Goal: Task Accomplishment & Management: Manage account settings

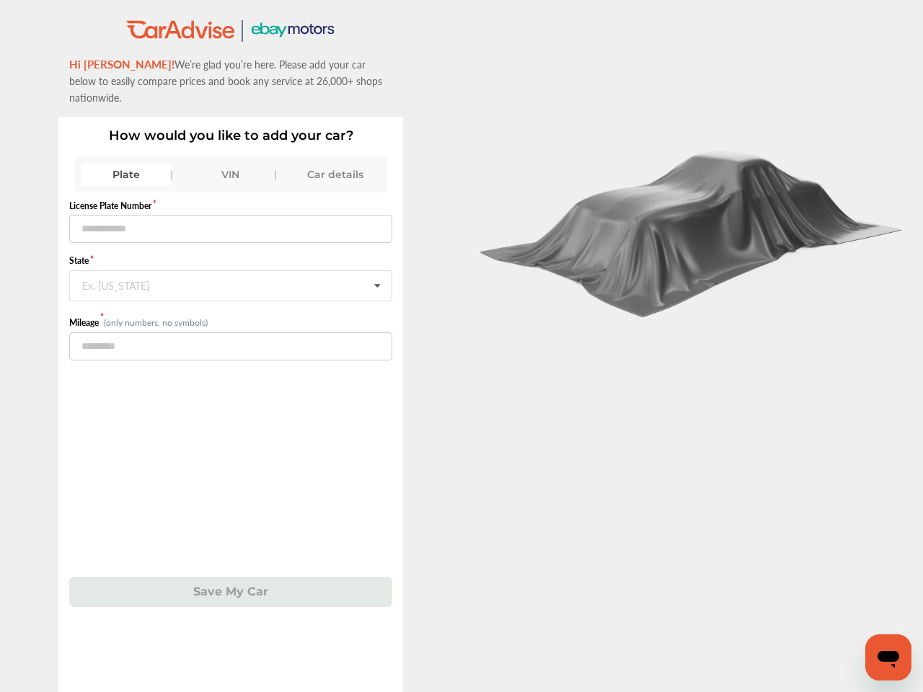
click at [462, 346] on div at bounding box center [693, 346] width 462 height 692
click at [126, 163] on div "Plate" at bounding box center [126, 174] width 90 height 23
click at [231, 163] on div "VIN" at bounding box center [231, 174] width 90 height 23
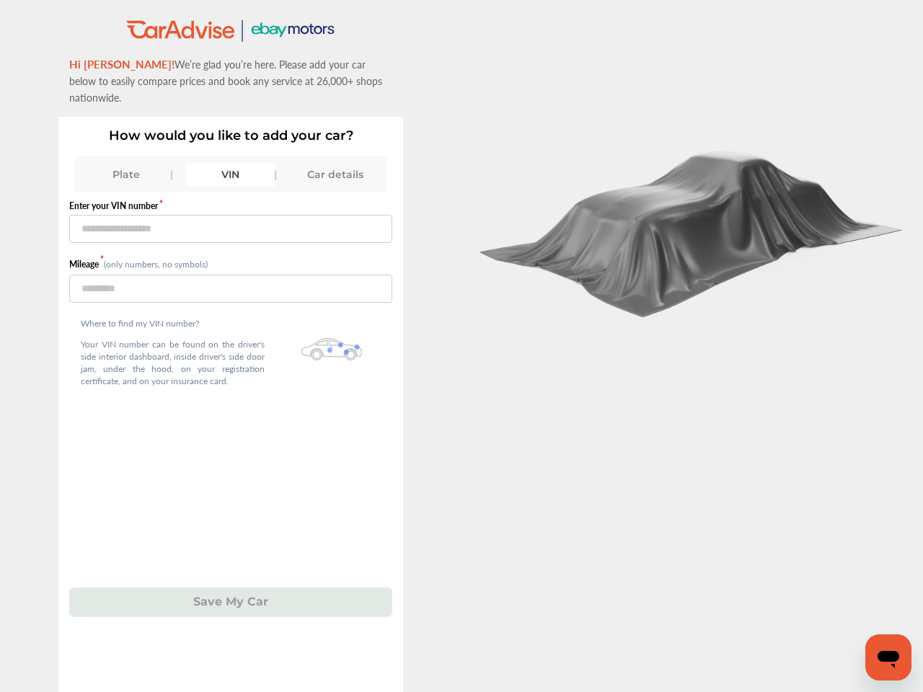
click at [335, 163] on div "Car details" at bounding box center [335, 174] width 90 height 23
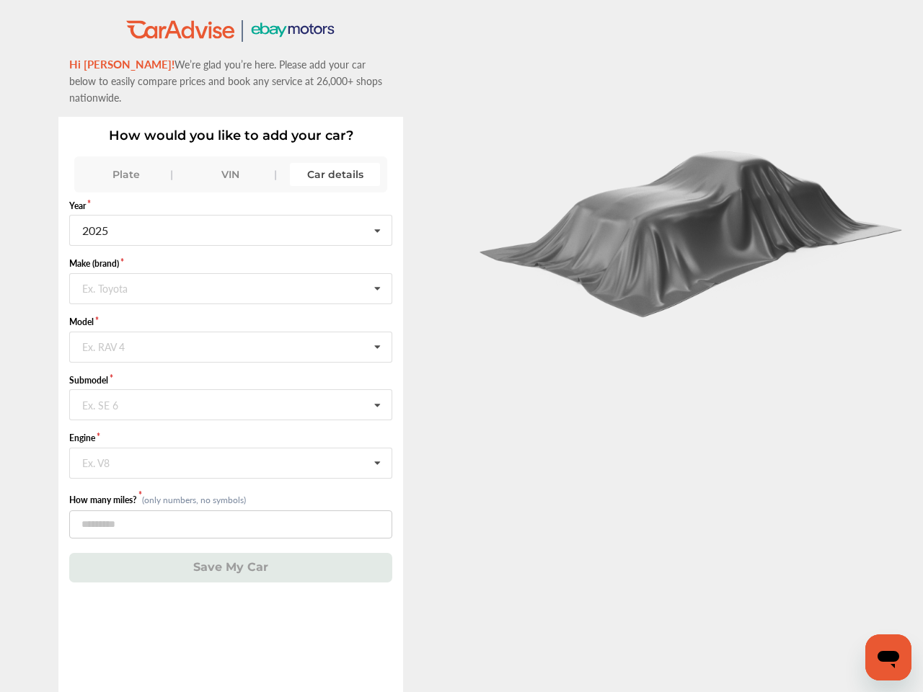
click at [231, 274] on input "text" at bounding box center [232, 288] width 322 height 28
click at [377, 274] on icon at bounding box center [377, 289] width 25 height 31
click at [231, 575] on div "How would you like to add your car? Plate VIN Car details Year [DATE] 2026 2025…" at bounding box center [230, 405] width 345 height 576
click at [889, 658] on icon "Open messaging window" at bounding box center [889, 659] width 22 height 17
